Goal: Navigation & Orientation: Find specific page/section

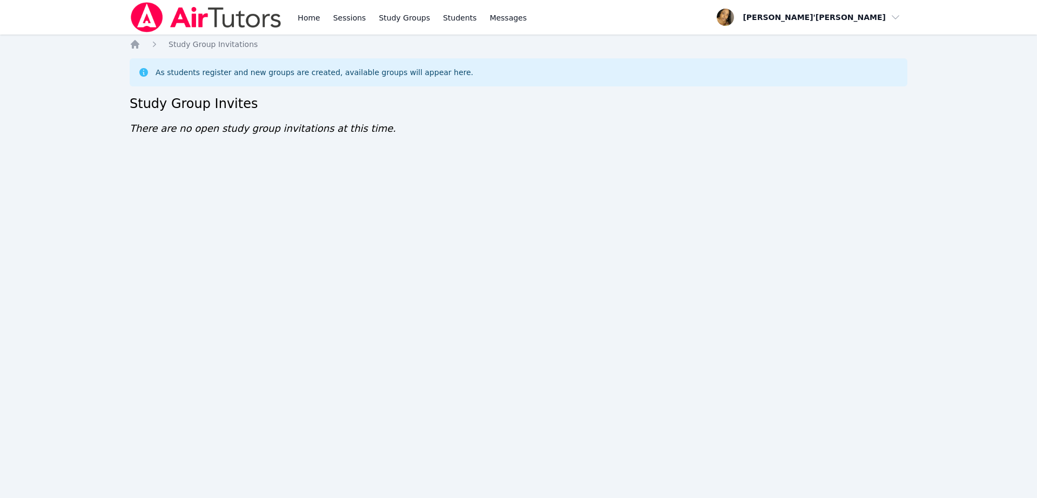
click at [56, 1] on nav "Home Sessions Study Groups Students Messages Open user menu [PERSON_NAME]'[PERS…" at bounding box center [518, 17] width 1037 height 35
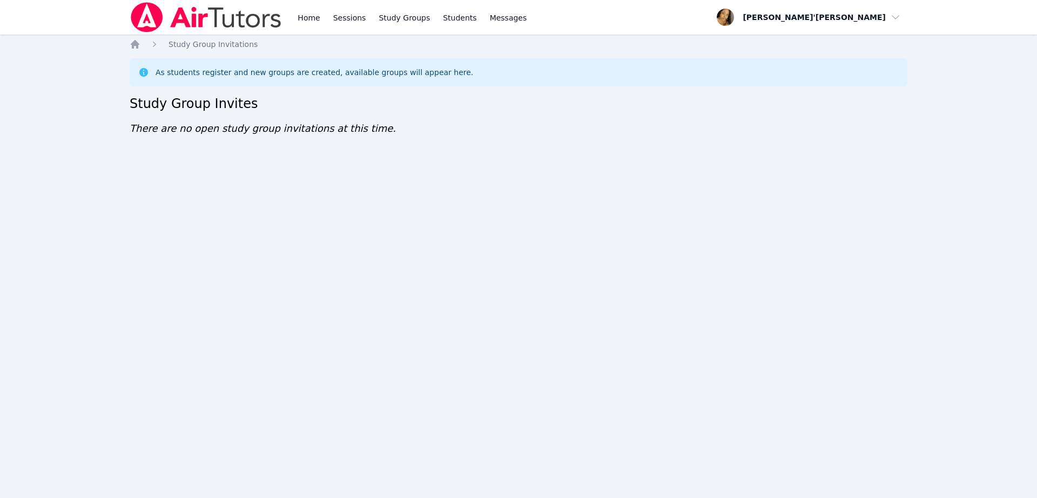
click at [56, 1] on nav "Home Sessions Study Groups Students Messages Open user menu [PERSON_NAME]'[PERS…" at bounding box center [518, 17] width 1037 height 35
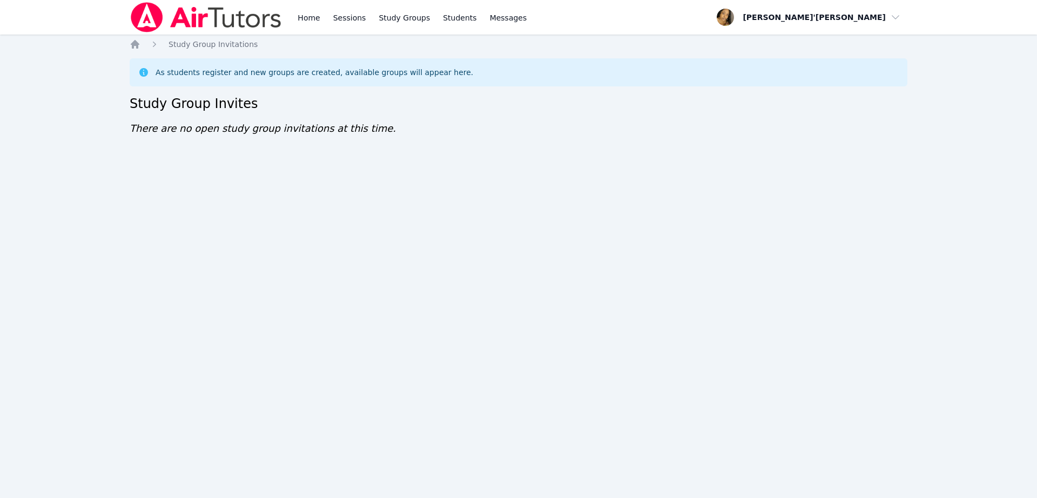
click at [56, 1] on nav "Home Sessions Study Groups Students Messages Open user menu [PERSON_NAME]'[PERS…" at bounding box center [518, 17] width 1037 height 35
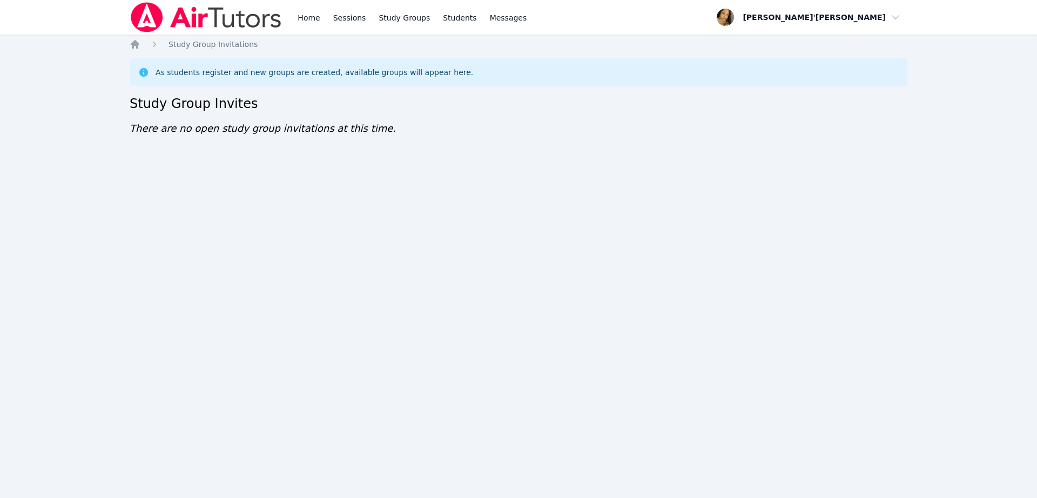
click at [56, 1] on nav "Home Sessions Study Groups Students Messages Open user menu [PERSON_NAME]'[PERS…" at bounding box center [518, 17] width 1037 height 35
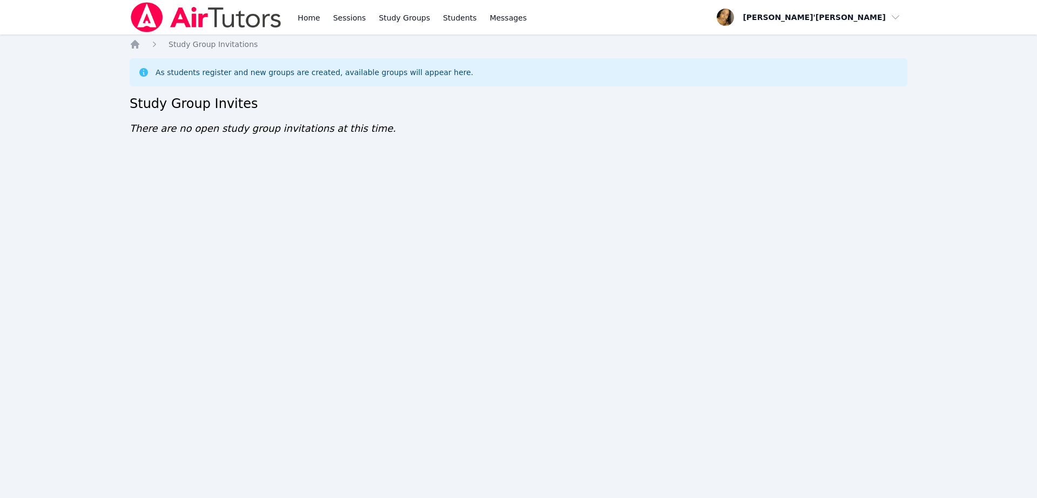
click at [56, 1] on nav "Home Sessions Study Groups Students Messages Open user menu [PERSON_NAME]'[PERS…" at bounding box center [518, 17] width 1037 height 35
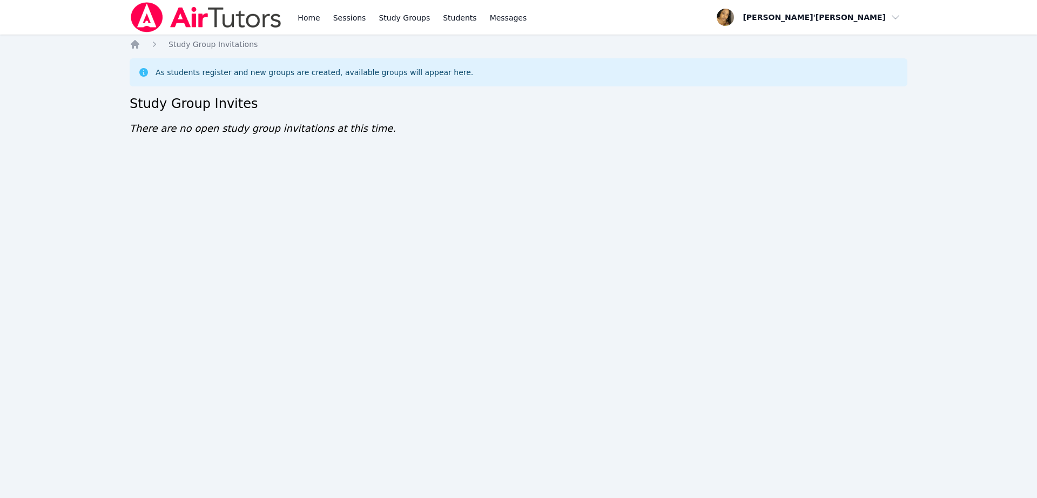
click at [56, 1] on nav "Home Sessions Study Groups Students Messages Open user menu [PERSON_NAME]'[PERS…" at bounding box center [518, 17] width 1037 height 35
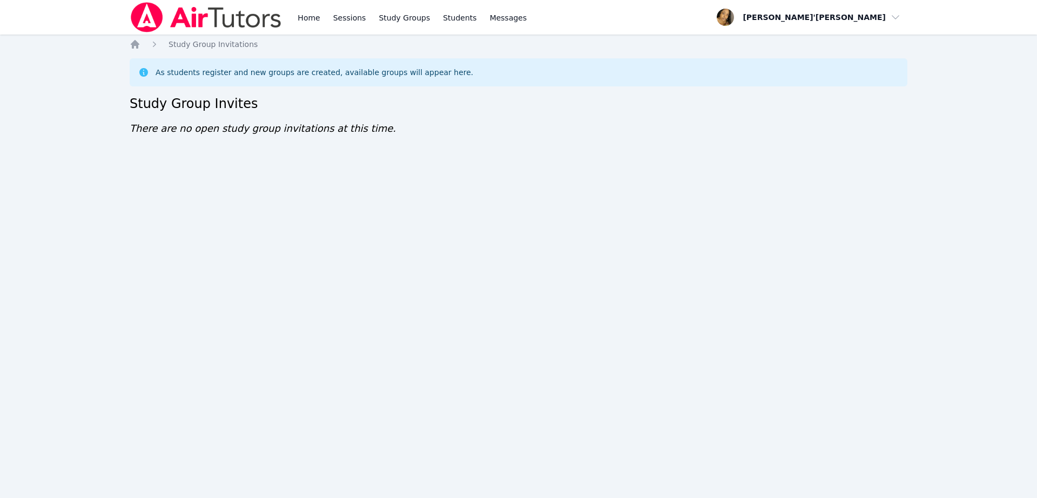
click at [56, 1] on nav "Home Sessions Study Groups Students Messages Open user menu [PERSON_NAME]'[PERS…" at bounding box center [518, 17] width 1037 height 35
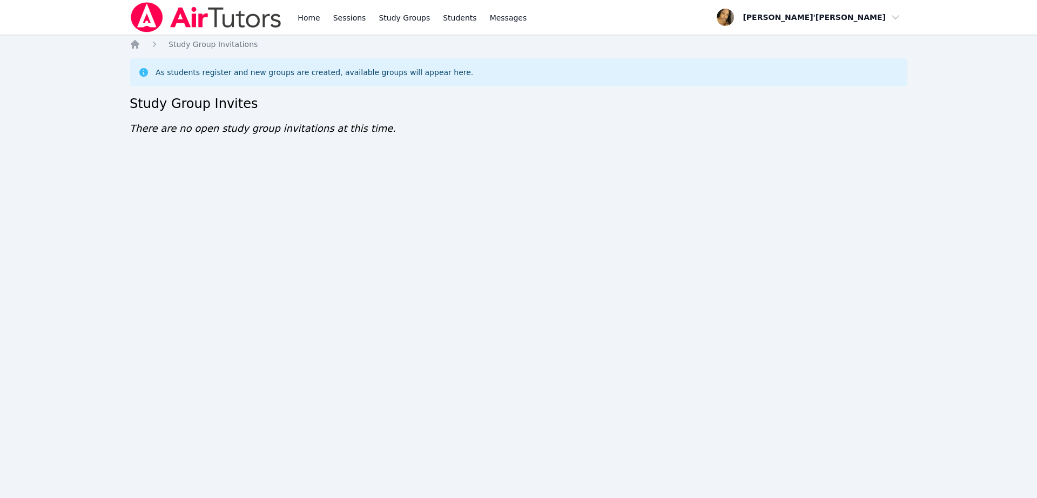
click at [56, 1] on nav "Home Sessions Study Groups Students Messages Open user menu [PERSON_NAME]'[PERS…" at bounding box center [518, 17] width 1037 height 35
click at [56, 5] on nav "Home Sessions Study Groups Students Messages Open user menu [PERSON_NAME]'[PERS…" at bounding box center [518, 17] width 1037 height 35
click at [54, 8] on nav "Home Sessions Study Groups Students Messages Open user menu [PERSON_NAME]'[PERS…" at bounding box center [518, 17] width 1037 height 35
click at [54, 12] on nav "Home Sessions Study Groups Students Messages Open user menu [PERSON_NAME]'[PERS…" at bounding box center [518, 17] width 1037 height 35
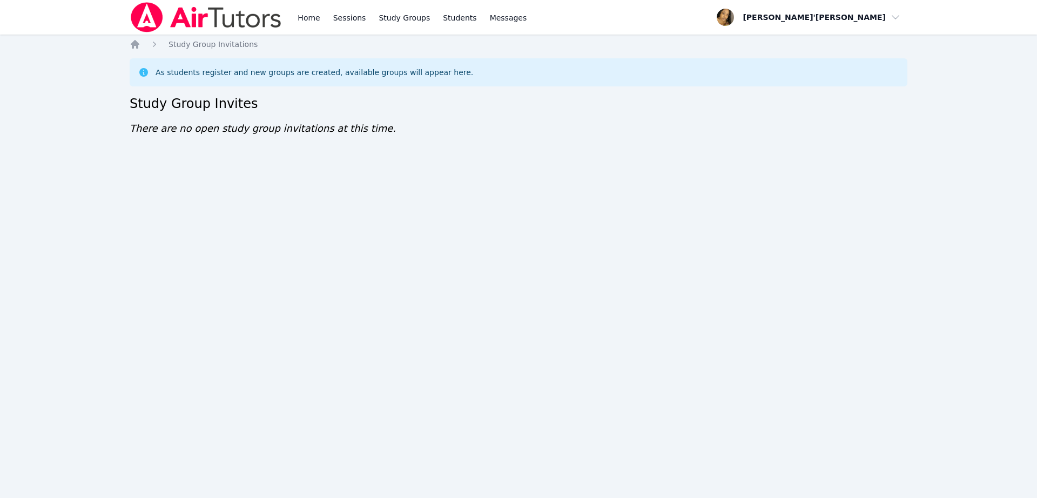
click at [54, 13] on nav "Home Sessions Study Groups Students Messages Open user menu [PERSON_NAME]'[PERS…" at bounding box center [518, 17] width 1037 height 35
click at [48, 51] on div "Home Sessions Study Groups Students Messages Open user menu [PERSON_NAME]'[PERS…" at bounding box center [518, 249] width 1037 height 498
click at [48, 52] on div "Home Sessions Study Groups Students Messages Open user menu [PERSON_NAME]'[PERS…" at bounding box center [518, 249] width 1037 height 498
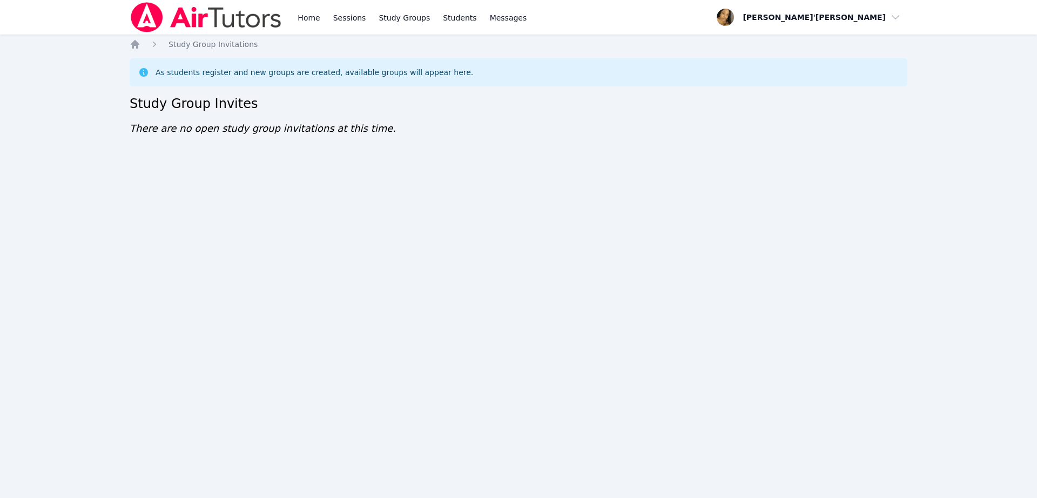
click at [48, 52] on div "Home Sessions Study Groups Students Messages Open user menu [PERSON_NAME]'[PERS…" at bounding box center [518, 249] width 1037 height 498
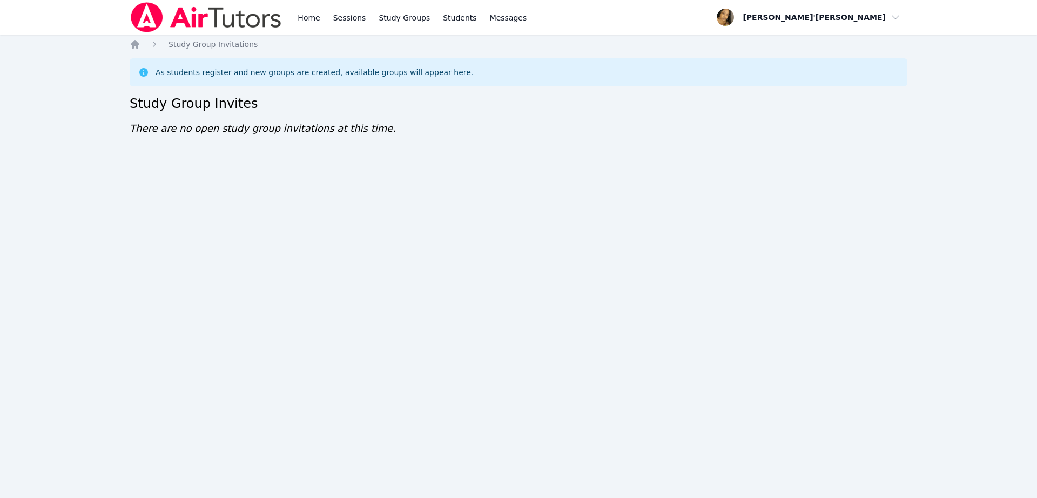
click at [48, 52] on div "Home Sessions Study Groups Students Messages Open user menu [PERSON_NAME]'[PERS…" at bounding box center [518, 249] width 1037 height 498
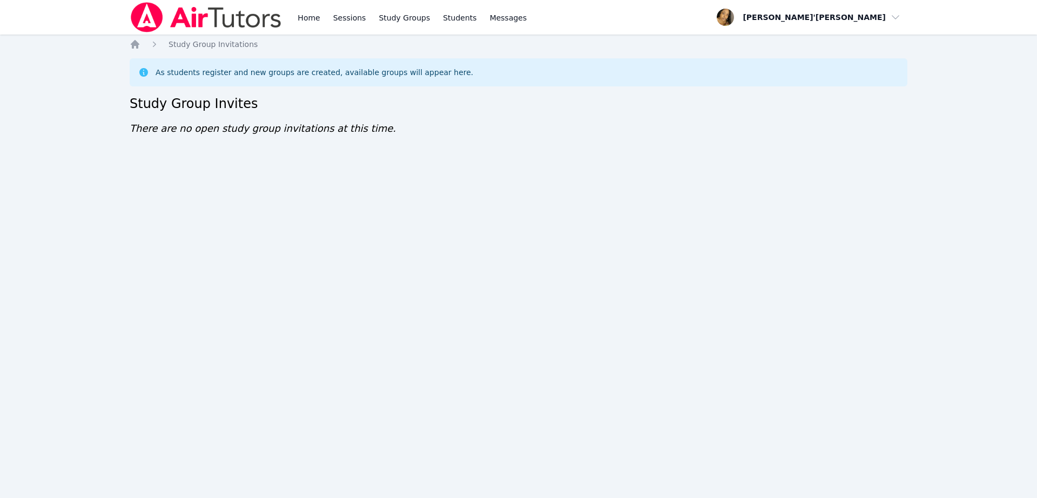
click at [48, 52] on div "Home Sessions Study Groups Students Messages Open user menu [PERSON_NAME]'[PERS…" at bounding box center [518, 249] width 1037 height 498
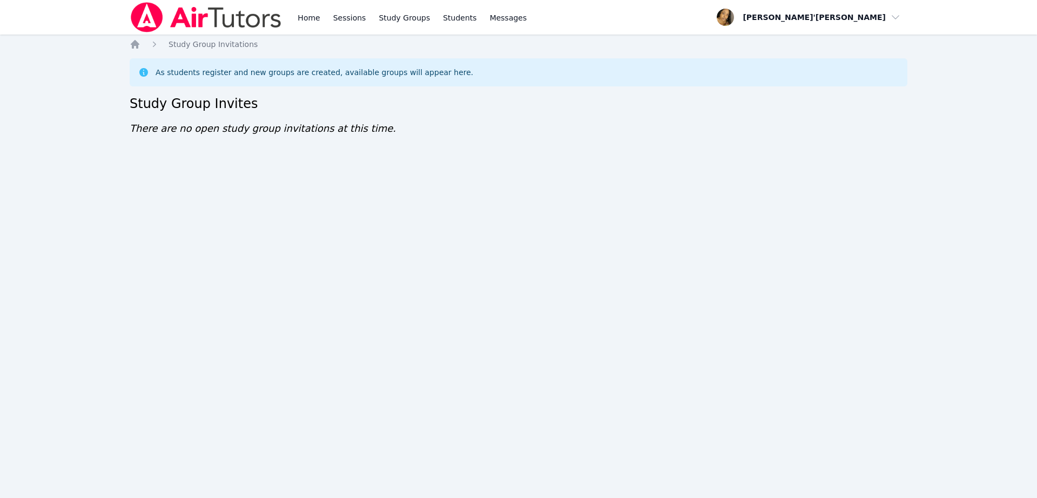
click at [48, 52] on div "Home Sessions Study Groups Students Messages Open user menu [PERSON_NAME]'[PERS…" at bounding box center [518, 249] width 1037 height 498
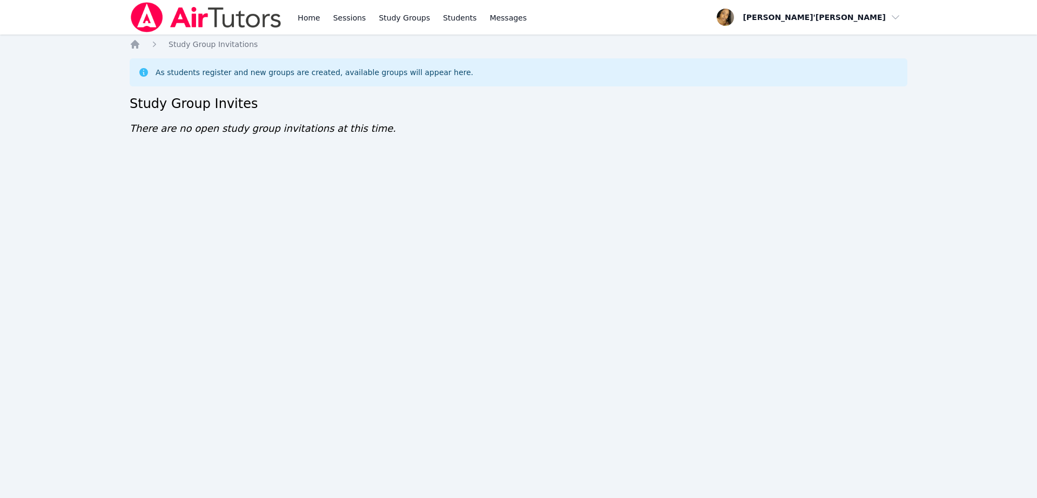
click at [48, 52] on div "Home Sessions Study Groups Students Messages Open user menu [PERSON_NAME]'[PERS…" at bounding box center [518, 249] width 1037 height 498
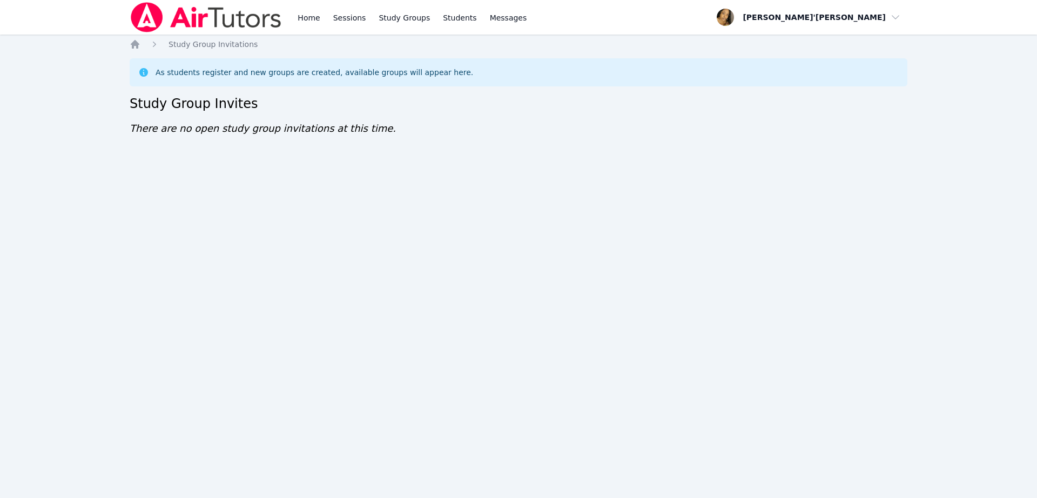
click at [48, 52] on div "Home Sessions Study Groups Students Messages Open user menu [PERSON_NAME]'[PERS…" at bounding box center [518, 249] width 1037 height 498
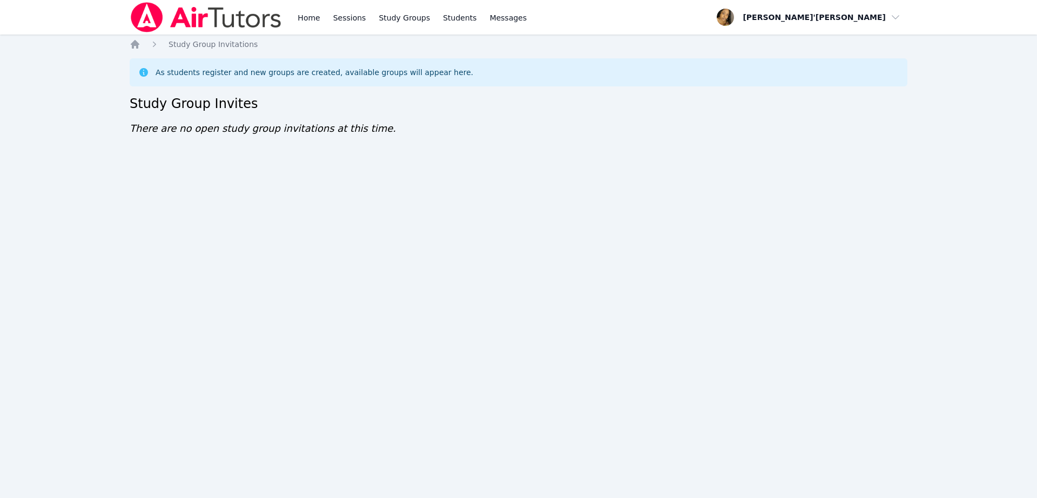
click at [48, 52] on div "Home Sessions Study Groups Students Messages Open user menu [PERSON_NAME]'[PERS…" at bounding box center [518, 249] width 1037 height 498
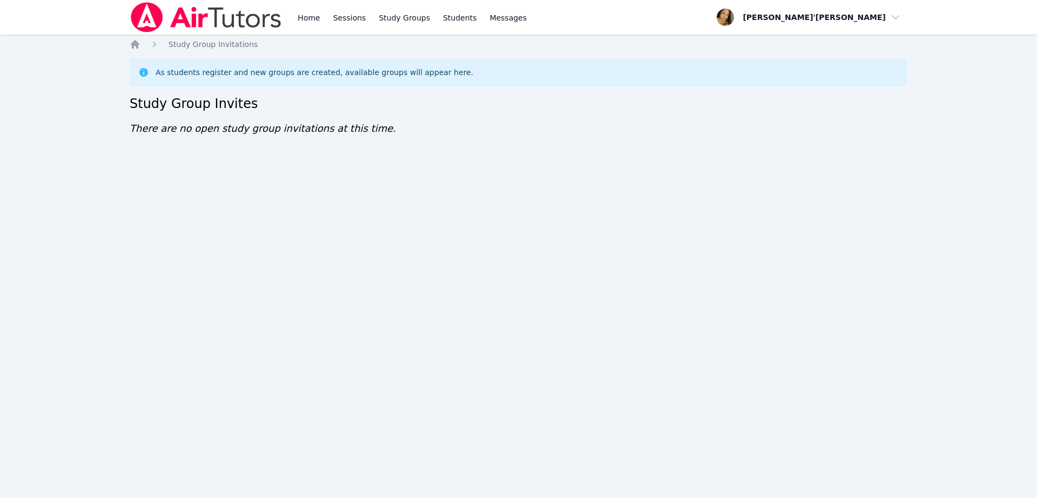
click at [48, 52] on div "Home Sessions Study Groups Students Messages Open user menu [PERSON_NAME]'[PERS…" at bounding box center [518, 249] width 1037 height 498
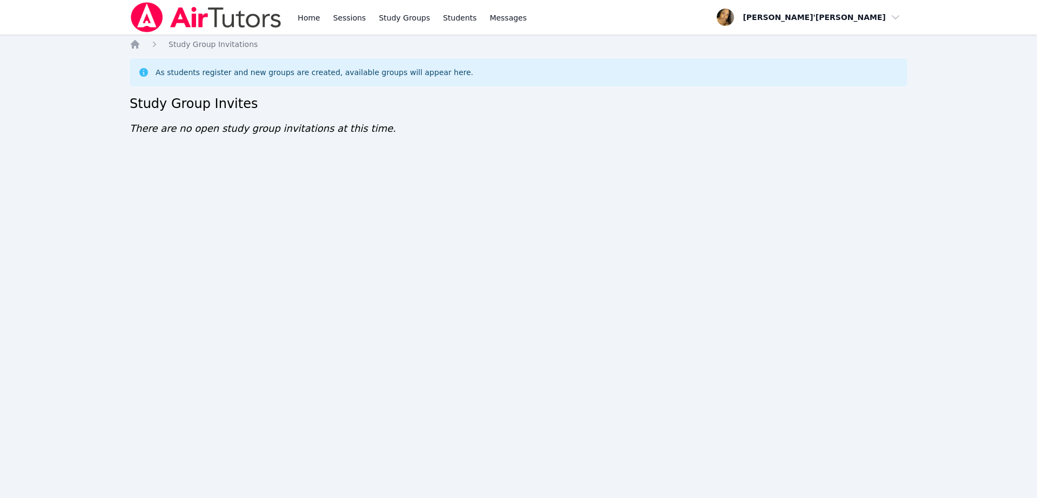
click at [48, 52] on div "Home Sessions Study Groups Students Messages Open user menu [PERSON_NAME]'[PERS…" at bounding box center [518, 249] width 1037 height 498
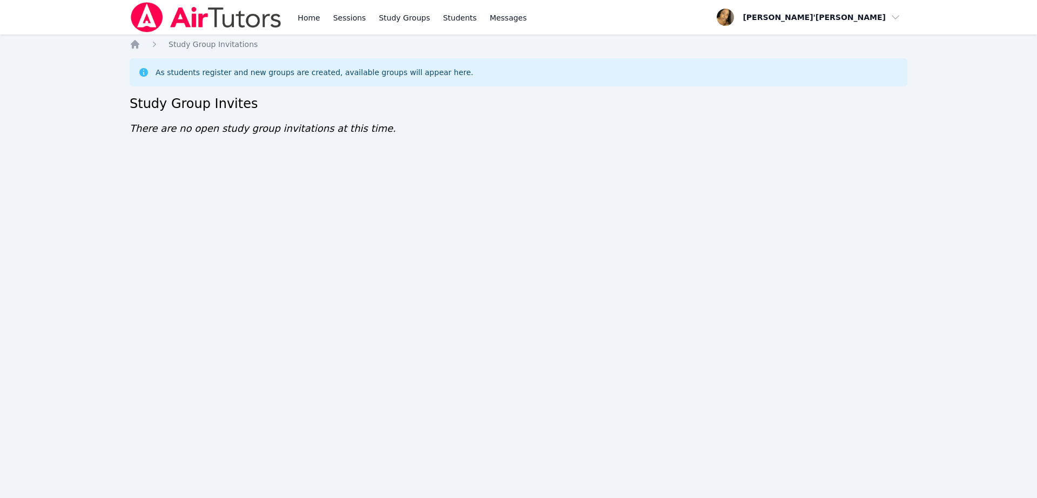
click at [48, 52] on div "Home Sessions Study Groups Students Messages Open user menu [PERSON_NAME]'[PERS…" at bounding box center [518, 249] width 1037 height 498
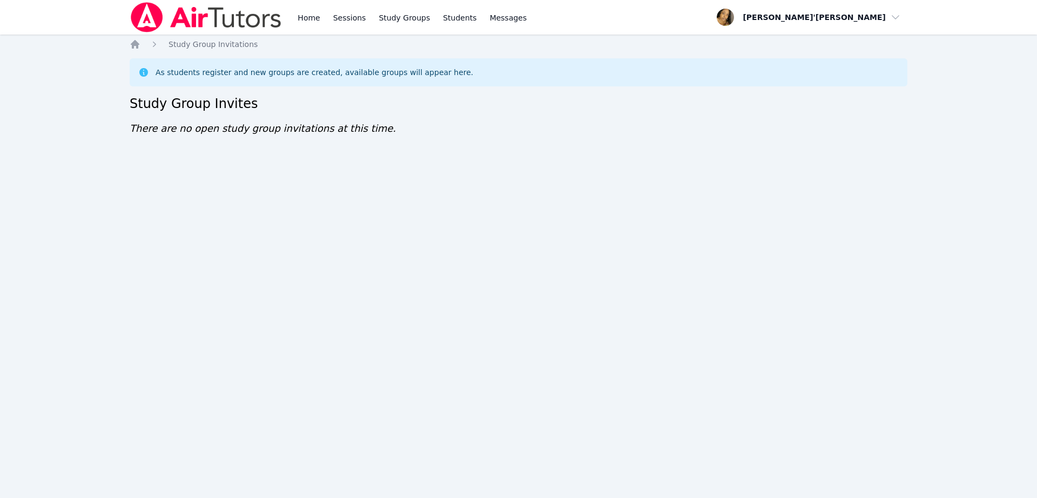
click at [48, 52] on div "Home Sessions Study Groups Students Messages Open user menu [PERSON_NAME]'[PERS…" at bounding box center [518, 249] width 1037 height 498
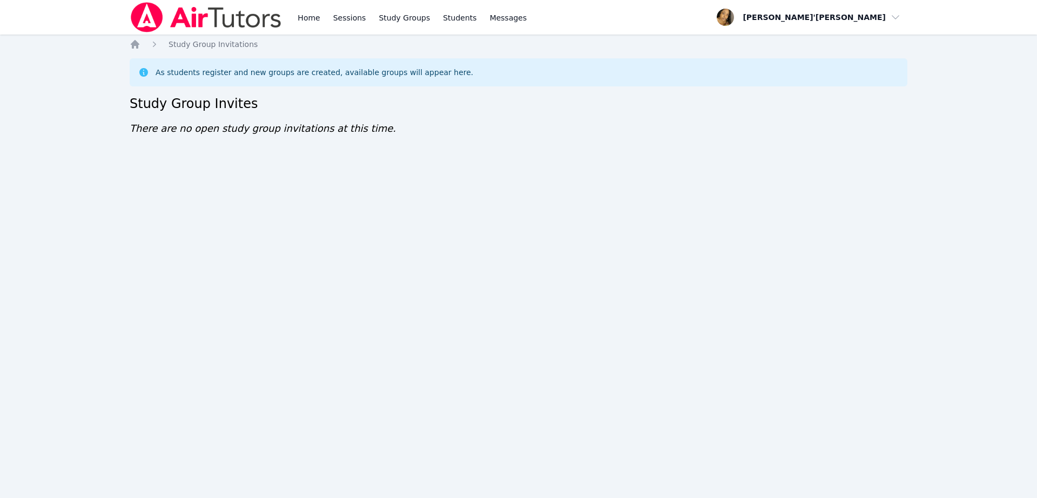
click at [48, 52] on div "Home Sessions Study Groups Students Messages Open user menu [PERSON_NAME]'[PERS…" at bounding box center [518, 249] width 1037 height 498
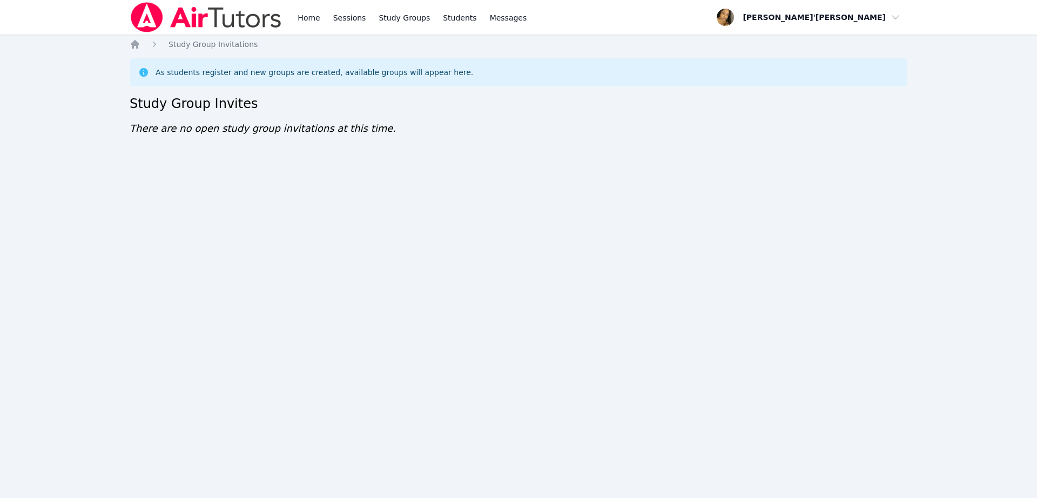
click at [48, 52] on div "Home Sessions Study Groups Students Messages Open user menu [PERSON_NAME]'[PERS…" at bounding box center [518, 249] width 1037 height 498
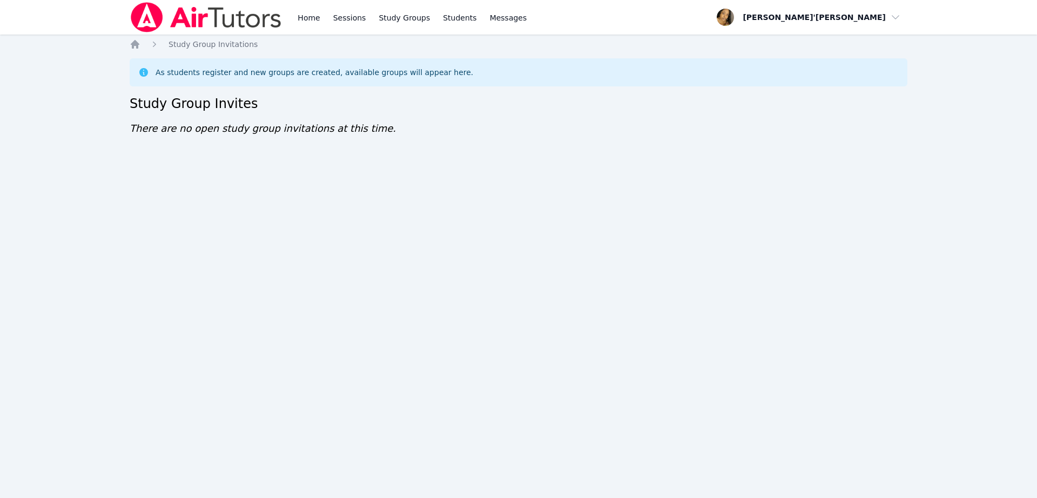
click at [48, 52] on div "Home Sessions Study Groups Students Messages Open user menu [PERSON_NAME]'[PERS…" at bounding box center [518, 249] width 1037 height 498
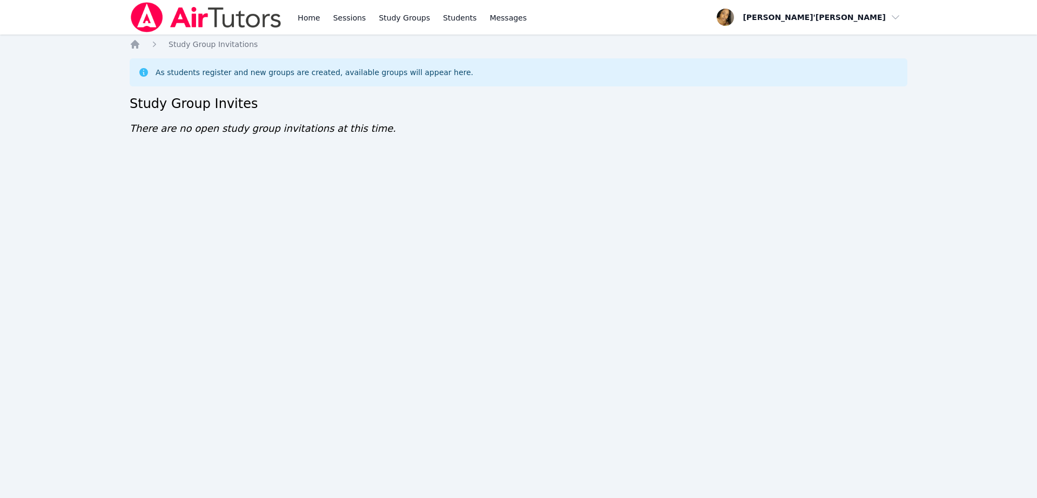
click at [48, 52] on div "Home Sessions Study Groups Students Messages Open user menu [PERSON_NAME]'[PERS…" at bounding box center [518, 249] width 1037 height 498
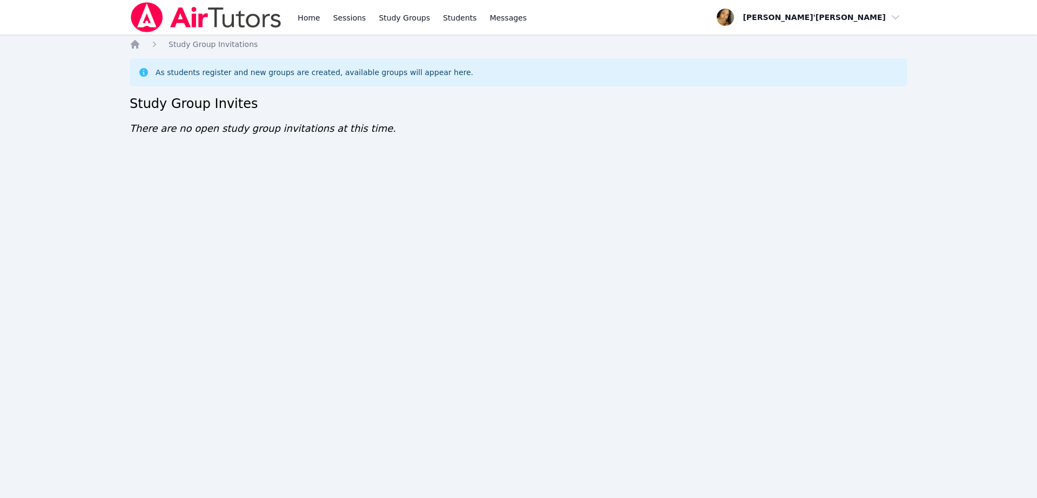
click at [48, 52] on div "Home Sessions Study Groups Students Messages Open user menu [PERSON_NAME]'[PERS…" at bounding box center [518, 249] width 1037 height 498
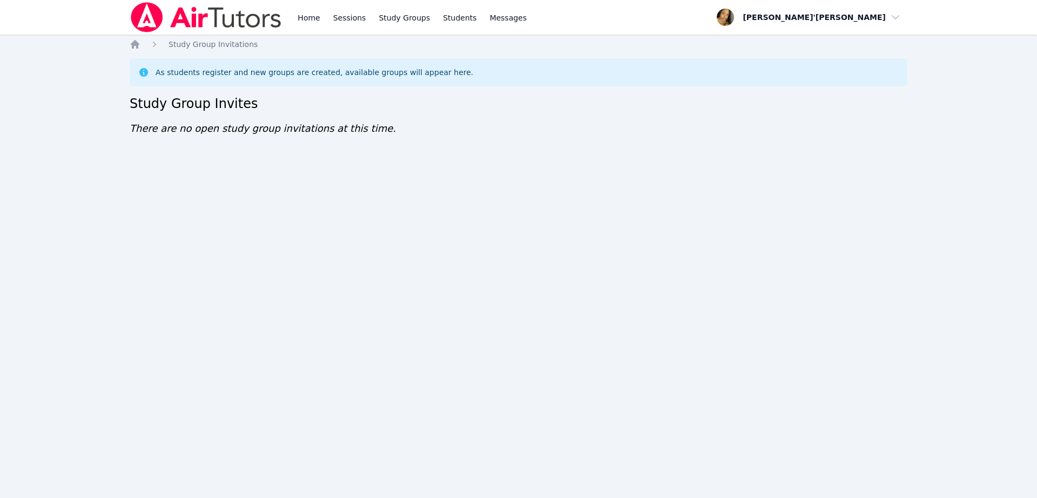
click at [48, 52] on div "Home Sessions Study Groups Students Messages Open user menu [PERSON_NAME]'[PERS…" at bounding box center [518, 249] width 1037 height 498
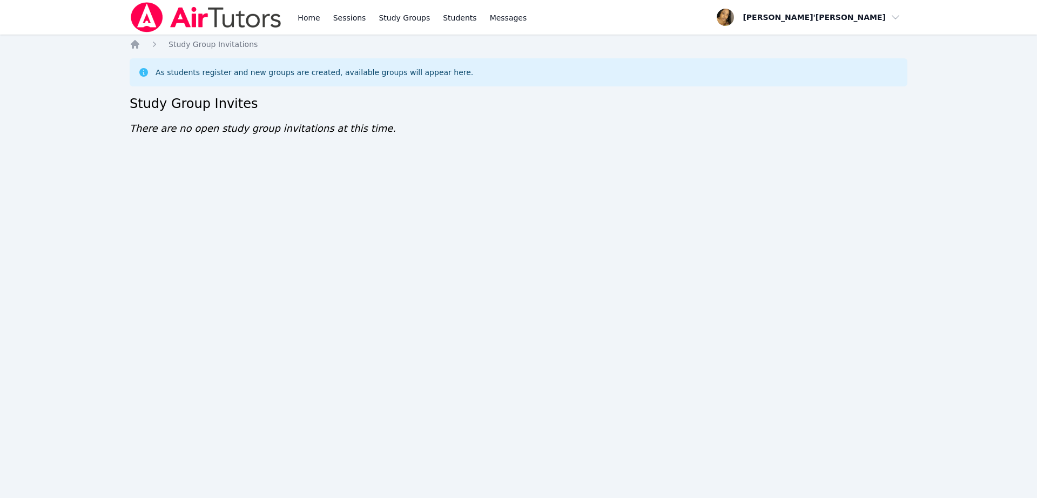
click at [48, 52] on div "Home Sessions Study Groups Students Messages Open user menu [PERSON_NAME]'[PERS…" at bounding box center [518, 249] width 1037 height 498
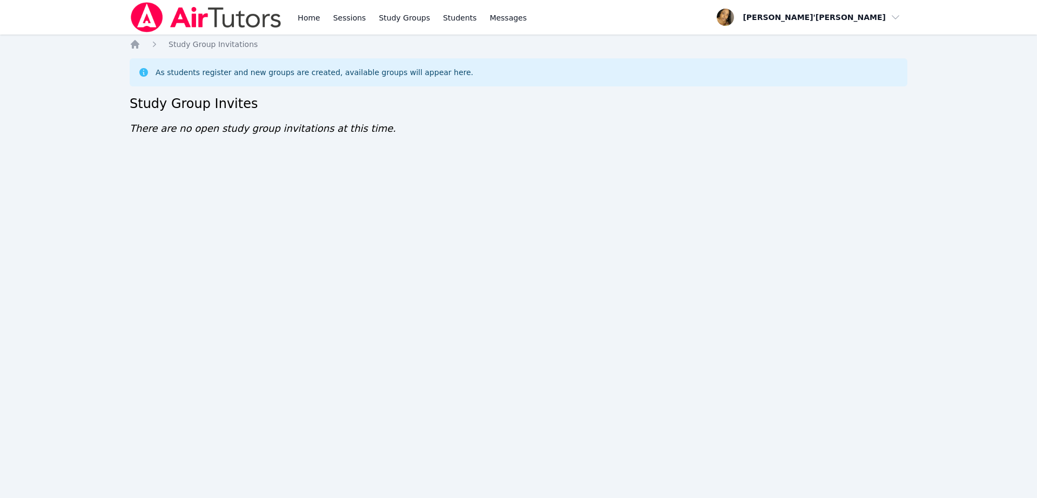
click at [48, 52] on div "Home Sessions Study Groups Students Messages Open user menu [PERSON_NAME]'[PERS…" at bounding box center [518, 249] width 1037 height 498
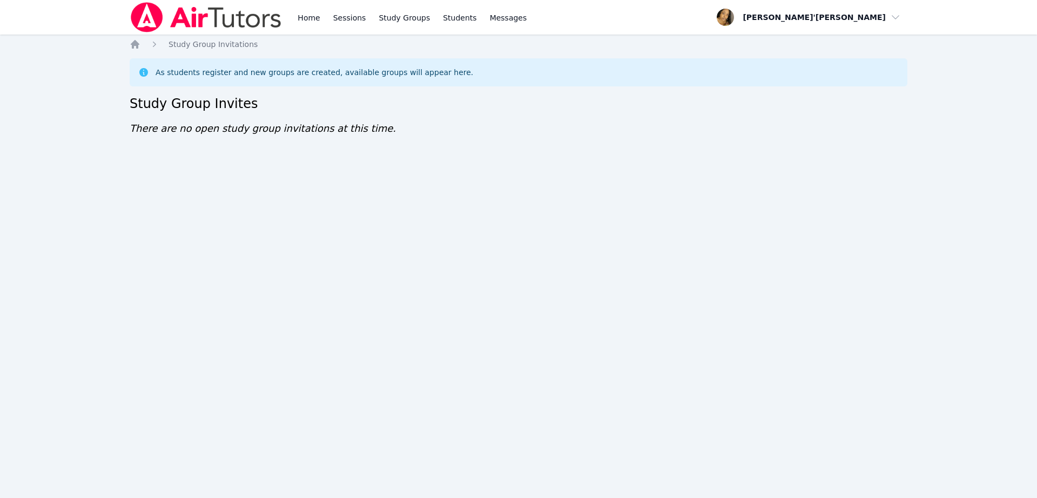
click at [48, 52] on div "Home Sessions Study Groups Students Messages Open user menu [PERSON_NAME]'[PERS…" at bounding box center [518, 249] width 1037 height 498
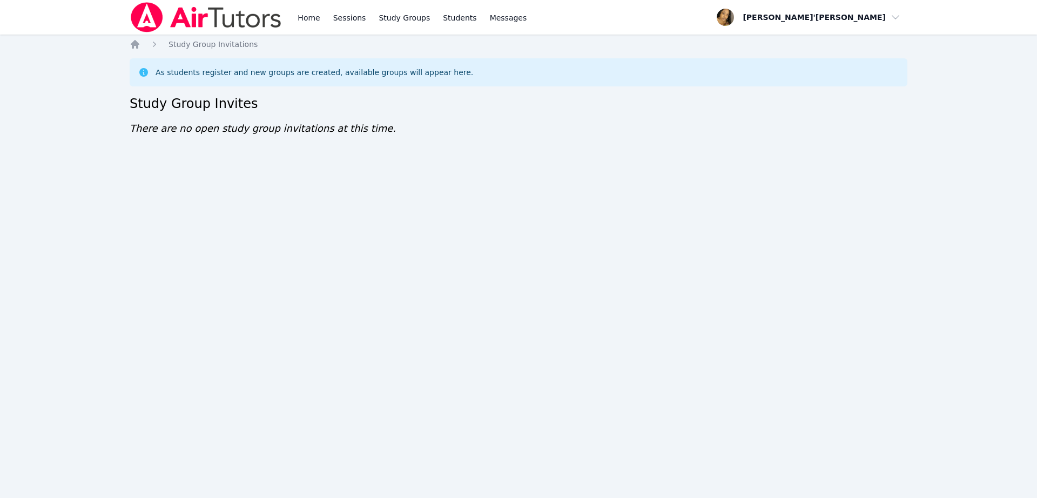
click at [48, 52] on div "Home Sessions Study Groups Students Messages Open user menu [PERSON_NAME]'[PERS…" at bounding box center [518, 249] width 1037 height 498
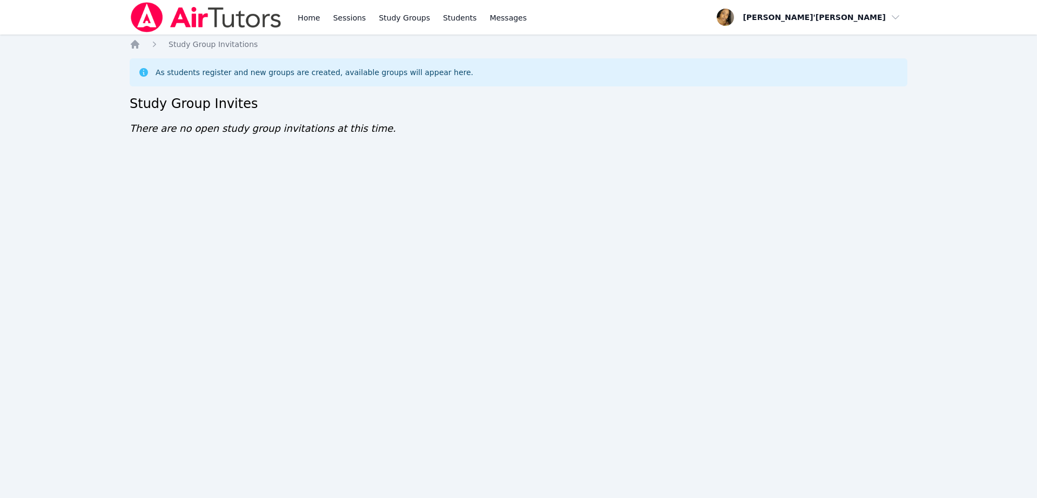
click at [48, 52] on div "Home Sessions Study Groups Students Messages Open user menu [PERSON_NAME]'[PERS…" at bounding box center [518, 249] width 1037 height 498
click at [490, 125] on div "Home Study Group Invitations As students register and new groups are created, a…" at bounding box center [518, 98] width 777 height 119
click at [695, 186] on div "Home Sessions Study Groups Students Messages Open user menu [PERSON_NAME]'[PERS…" at bounding box center [518, 249] width 1037 height 498
click at [712, 238] on div "Home Sessions Study Groups Students Messages Open user menu [PERSON_NAME]'[PERS…" at bounding box center [518, 249] width 1037 height 498
click at [683, 475] on div "Home Sessions Study Groups Students Messages Open user menu [PERSON_NAME]'[PERS…" at bounding box center [518, 249] width 1037 height 498
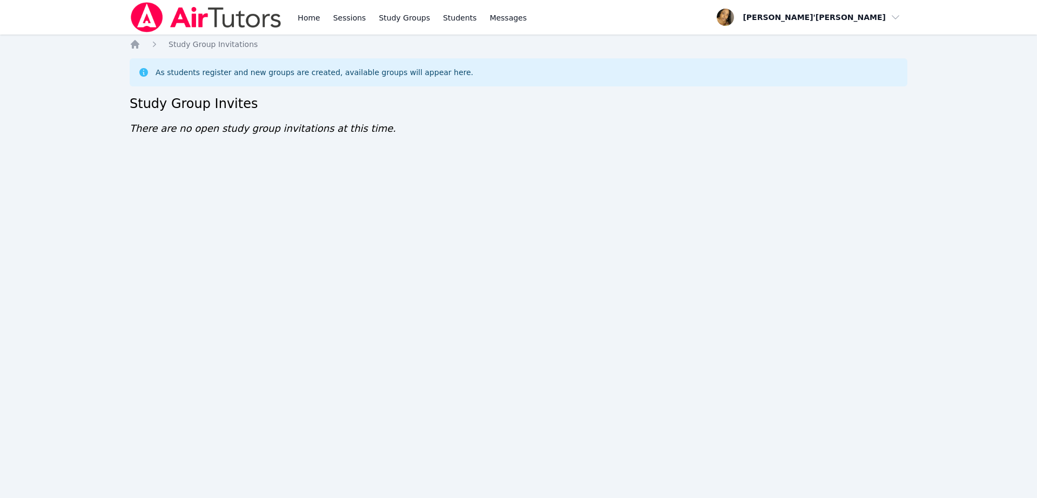
click at [547, 489] on div "Home Sessions Study Groups Students Messages Open user menu [PERSON_NAME]'[PERS…" at bounding box center [518, 249] width 1037 height 498
click at [631, 418] on div "Home Sessions Study Groups Students Messages Open user menu [PERSON_NAME]'[PERS…" at bounding box center [518, 249] width 1037 height 498
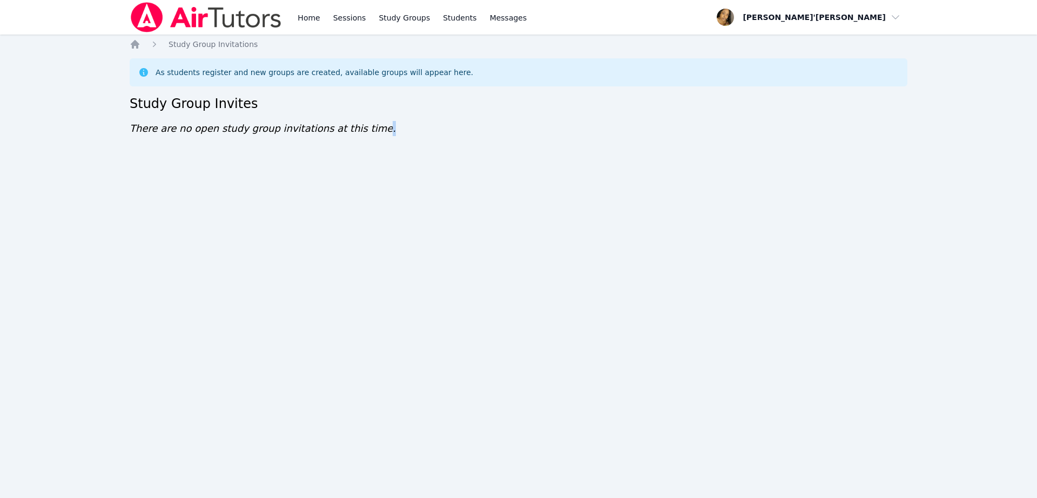
click at [502, 483] on div "Home Sessions Study Groups Students Messages Open user menu [PERSON_NAME]'[PERS…" at bounding box center [518, 249] width 1037 height 498
click at [503, 483] on div "Home Sessions Study Groups Students Messages Open user menu [PERSON_NAME]'[PERS…" at bounding box center [518, 249] width 1037 height 498
click at [604, 472] on div "Home Sessions Study Groups Students Messages Open user menu [PERSON_NAME]'[PERS…" at bounding box center [518, 249] width 1037 height 498
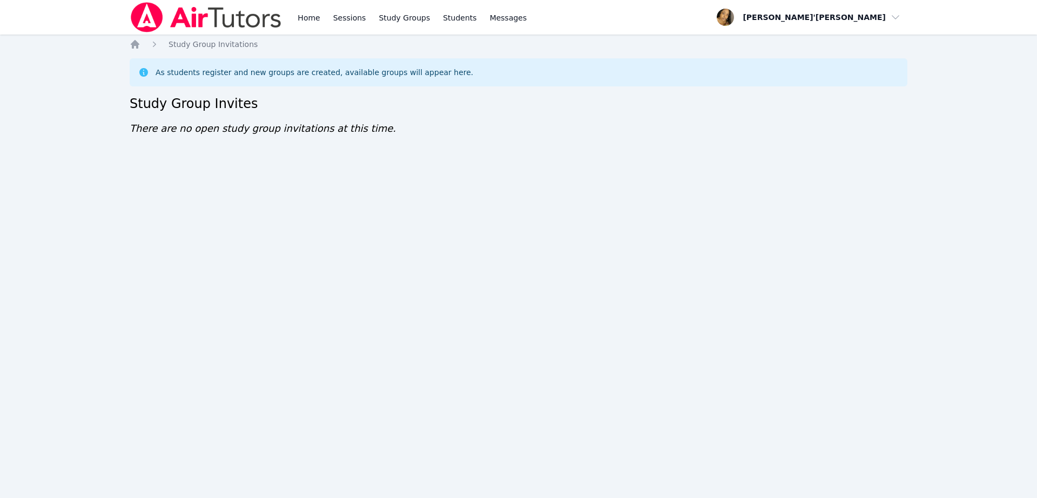
click at [606, 472] on div "Home Sessions Study Groups Students Messages Open user menu [PERSON_NAME]'[PERS…" at bounding box center [518, 249] width 1037 height 498
